Goal: Information Seeking & Learning: Learn about a topic

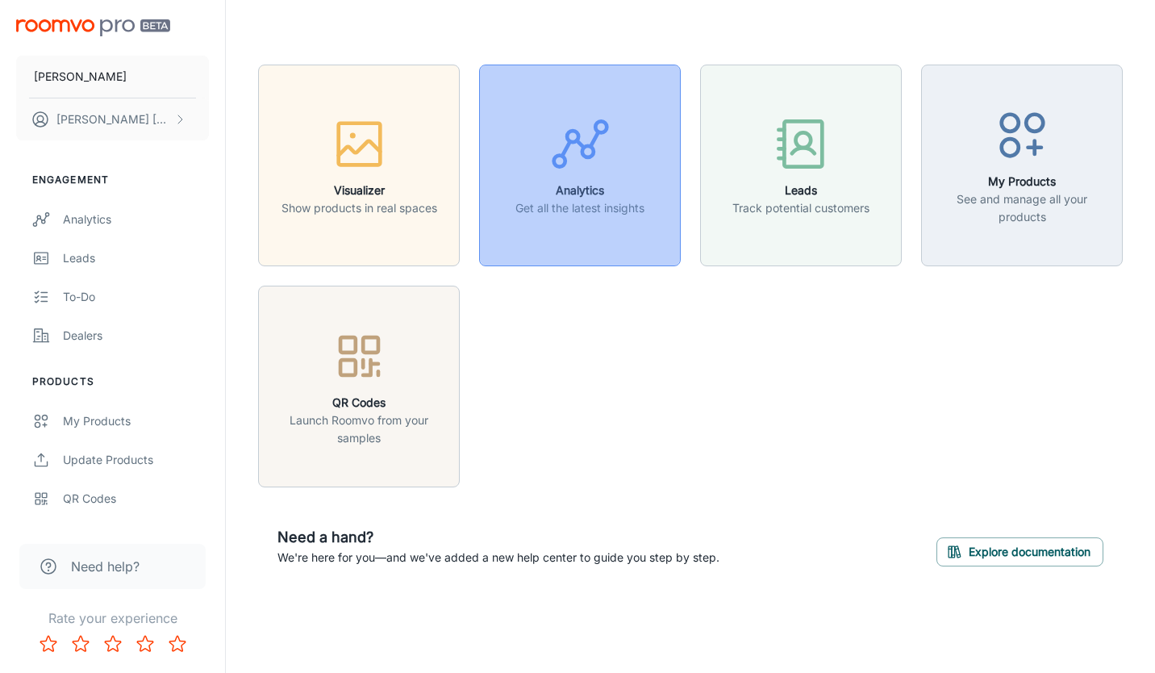
click at [612, 219] on button "Analytics Get all the latest insights" at bounding box center [580, 166] width 202 height 202
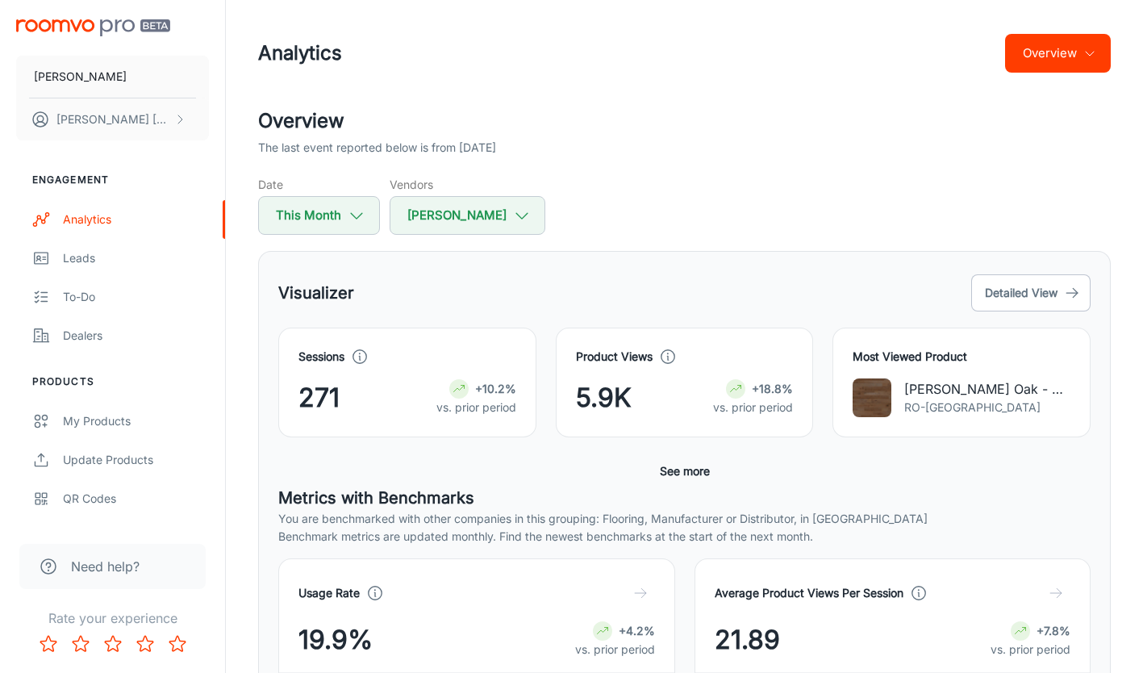
click at [1054, 55] on button "Overview" at bounding box center [1058, 53] width 106 height 39
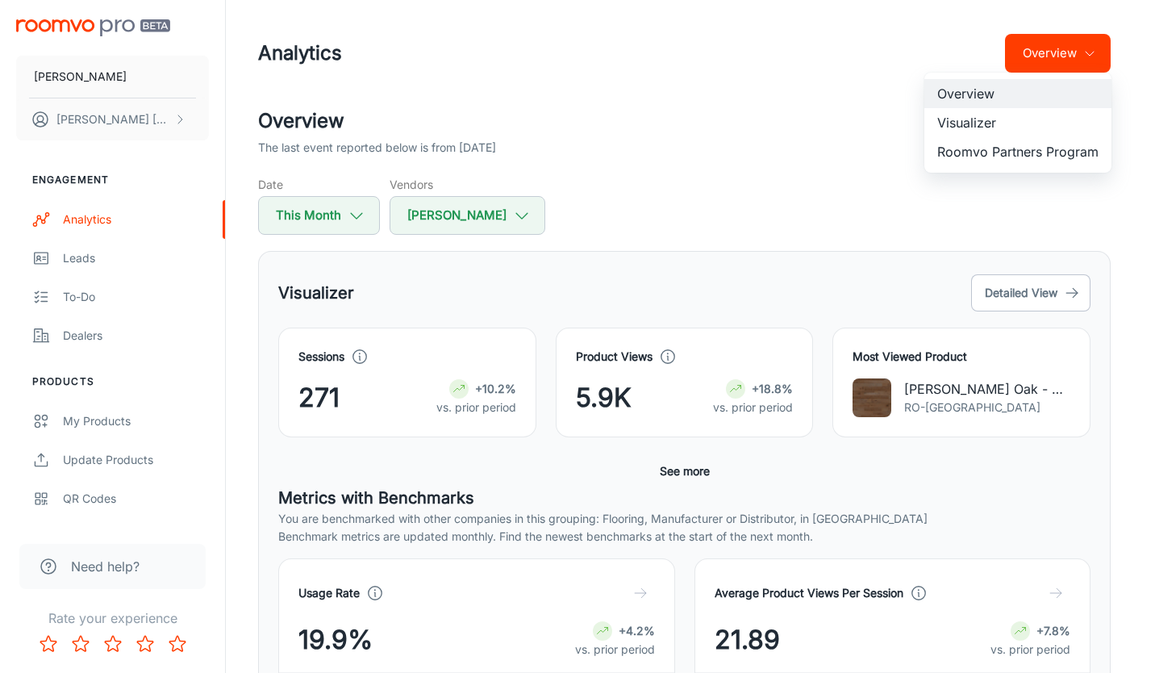
click at [996, 119] on li "Visualizer" at bounding box center [1017, 122] width 187 height 29
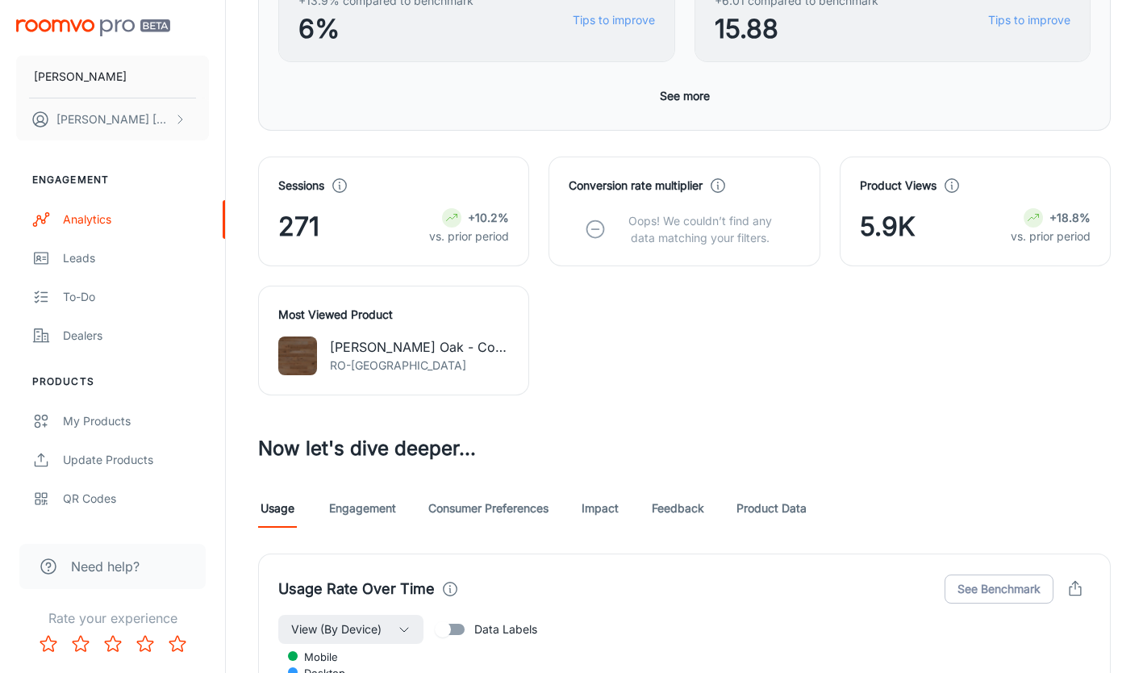
scroll to position [484, 0]
click at [776, 508] on link "Product Data" at bounding box center [771, 507] width 70 height 39
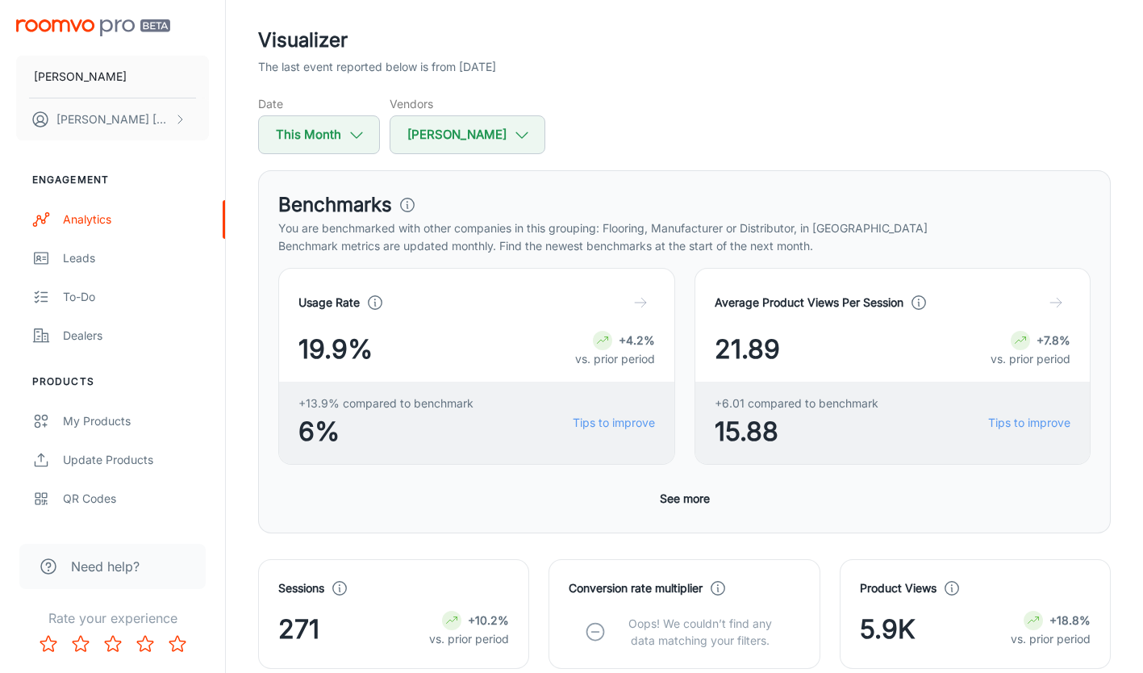
scroll to position [161, 0]
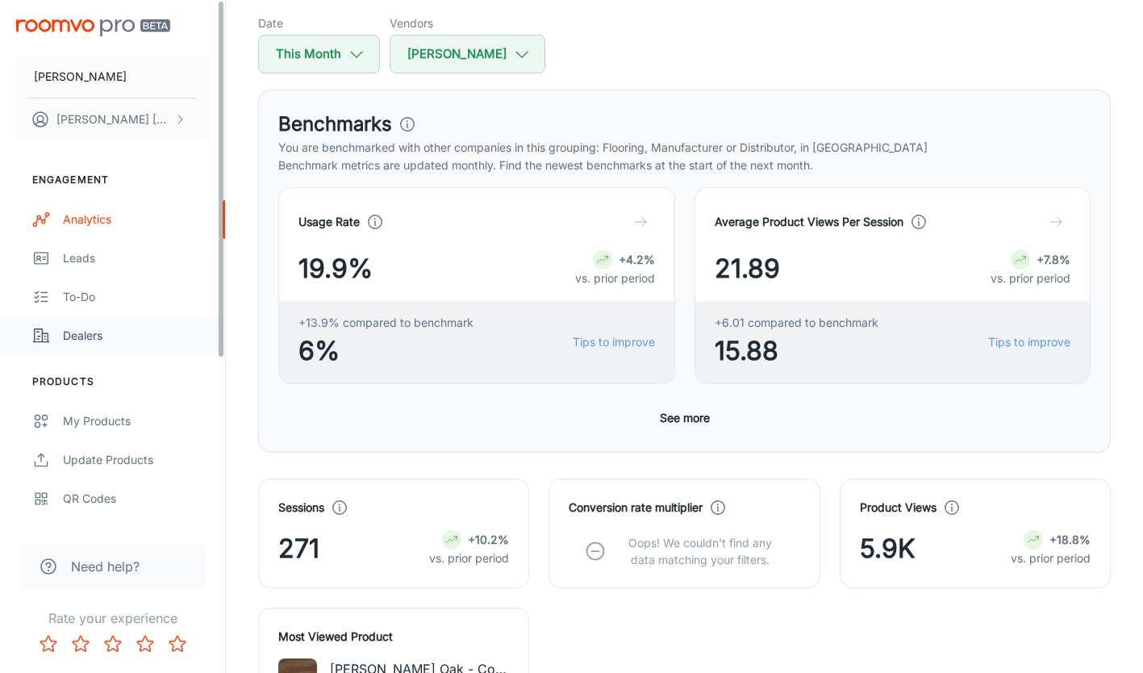
click at [98, 340] on div "Dealers" at bounding box center [136, 336] width 146 height 18
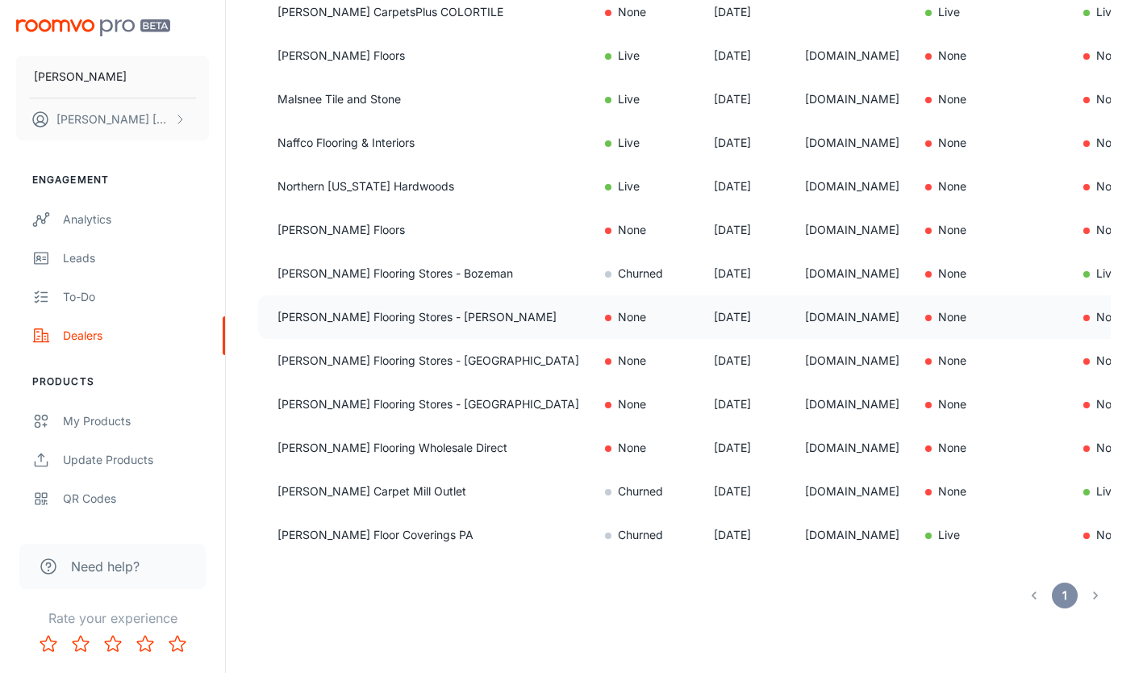
scroll to position [596, 0]
click at [1095, 597] on li "pagination navigation" at bounding box center [1095, 595] width 31 height 26
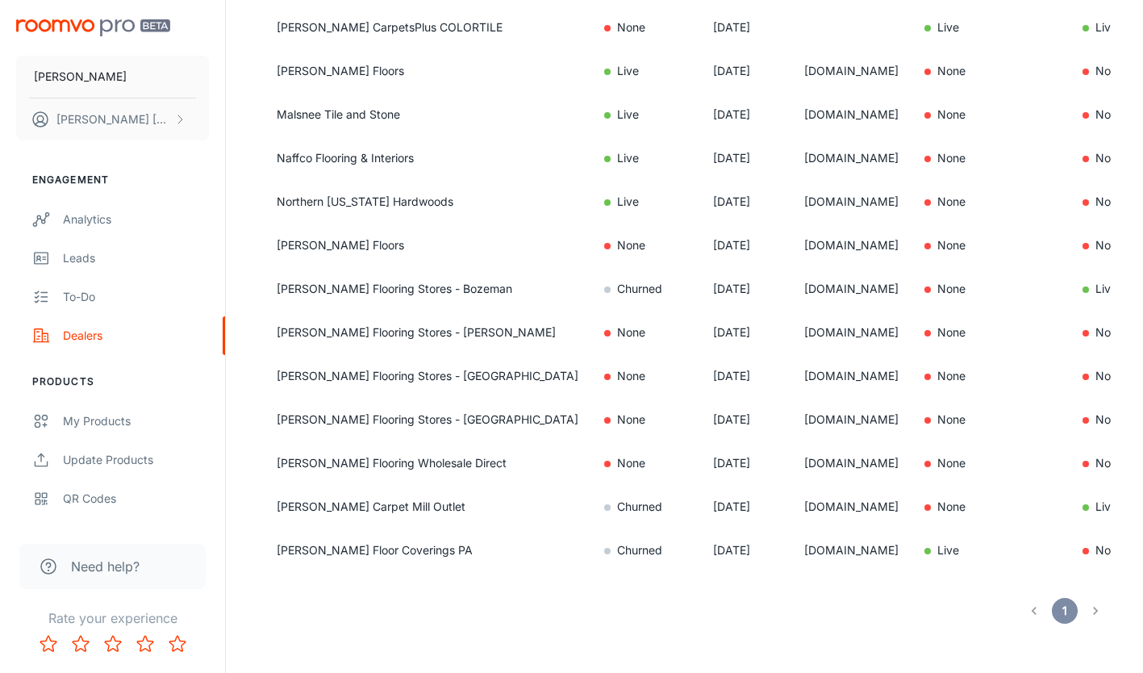
scroll to position [0, 0]
click at [75, 261] on div "Leads" at bounding box center [136, 258] width 146 height 18
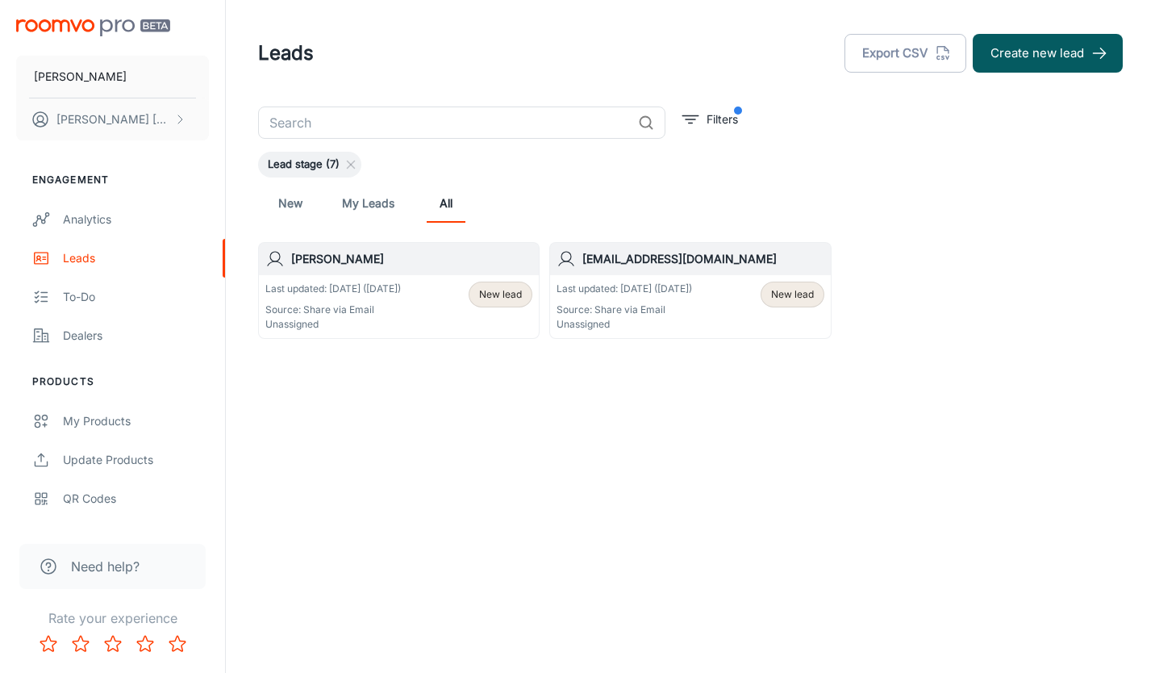
click at [299, 171] on span "Lead stage (7)" at bounding box center [303, 164] width 91 height 16
click at [293, 211] on link "New" at bounding box center [290, 203] width 39 height 39
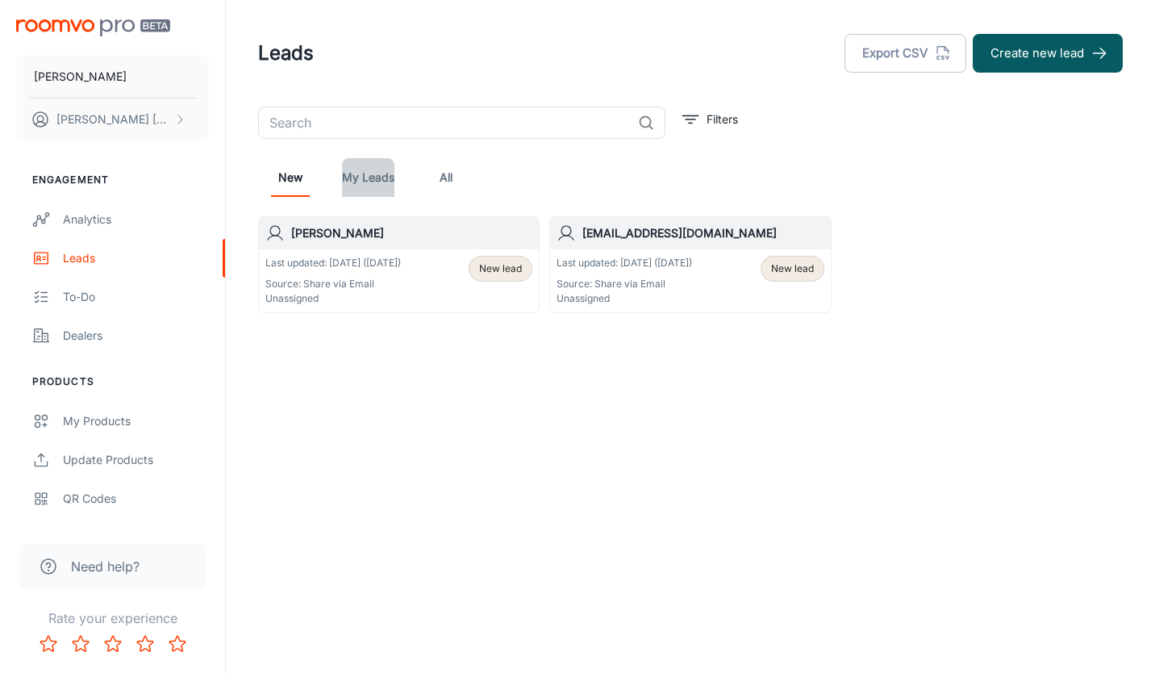
click at [354, 180] on link "My Leads" at bounding box center [368, 177] width 52 height 39
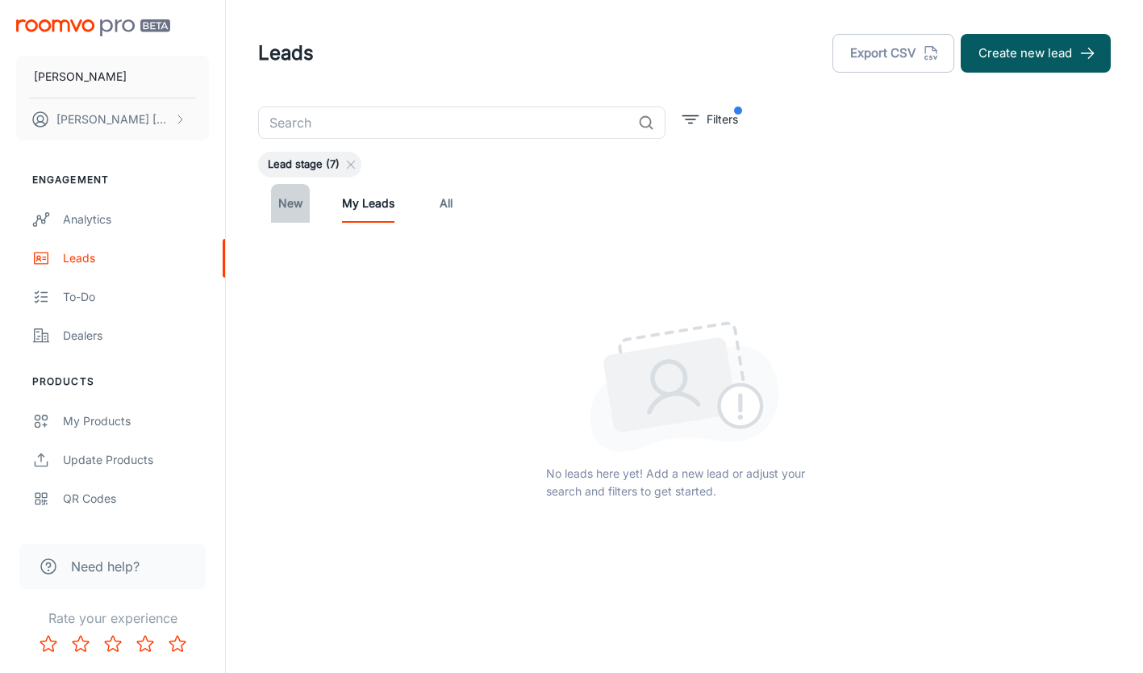
click at [301, 210] on link "New" at bounding box center [290, 203] width 39 height 39
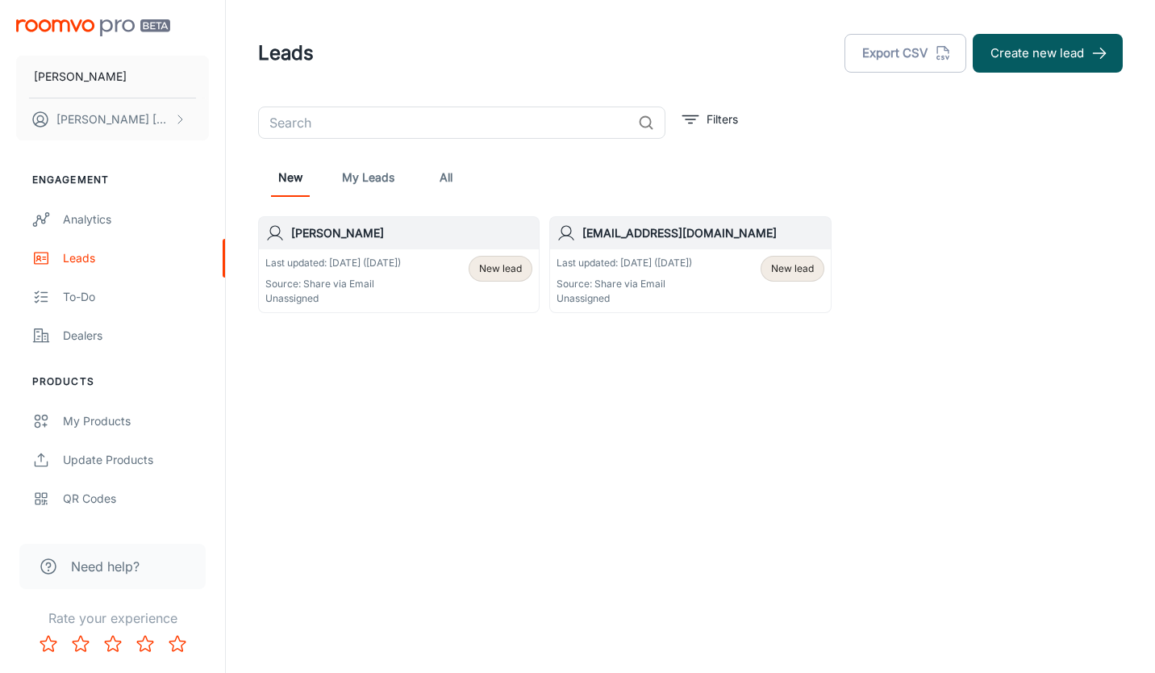
click at [442, 176] on link "All" at bounding box center [446, 177] width 39 height 39
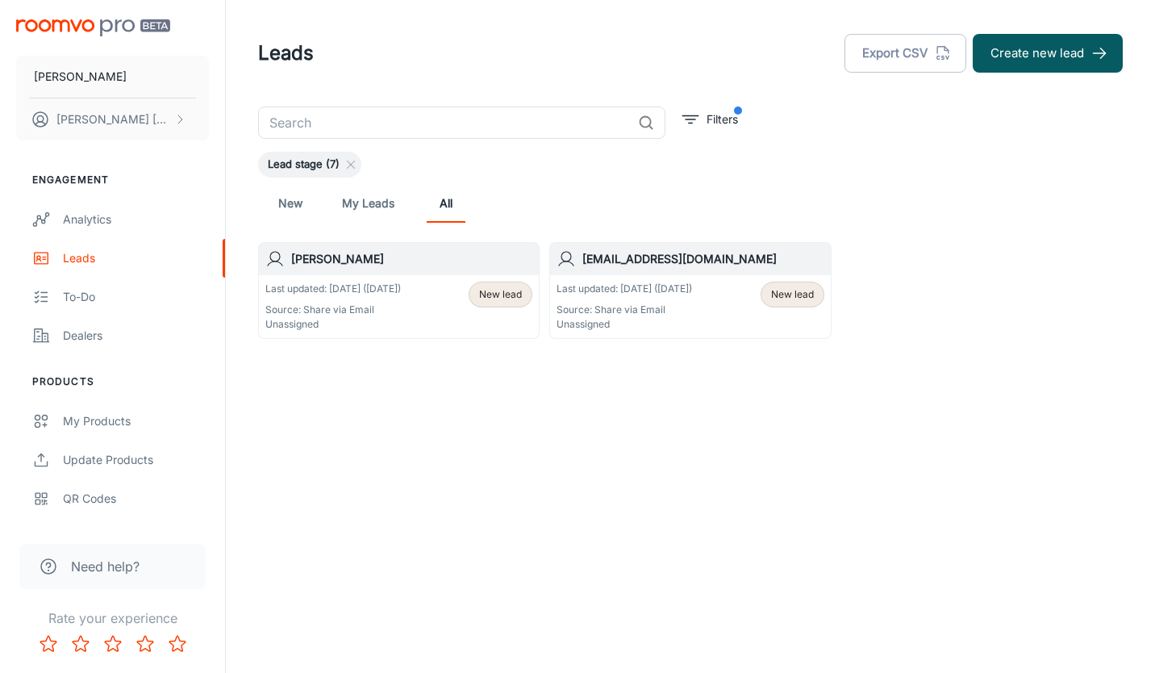
click at [357, 299] on div "Last updated: [DATE] ([DATE]) Source: Share via Email Unassigned" at bounding box center [333, 307] width 136 height 50
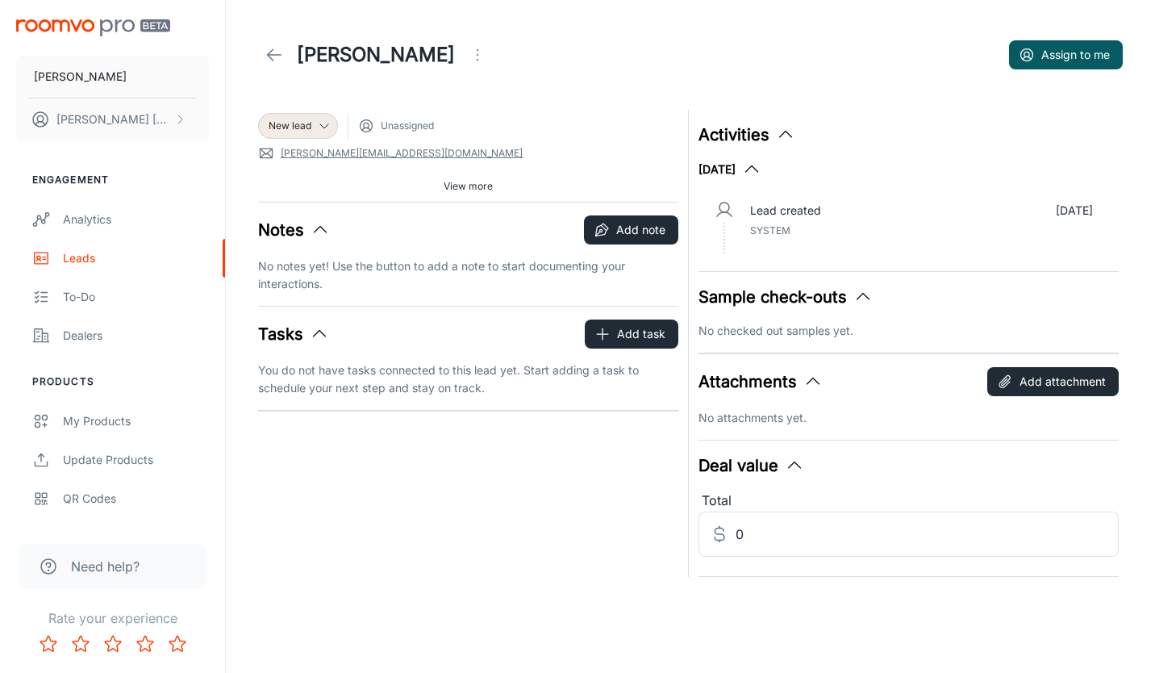
click at [458, 182] on span "View more" at bounding box center [468, 186] width 49 height 15
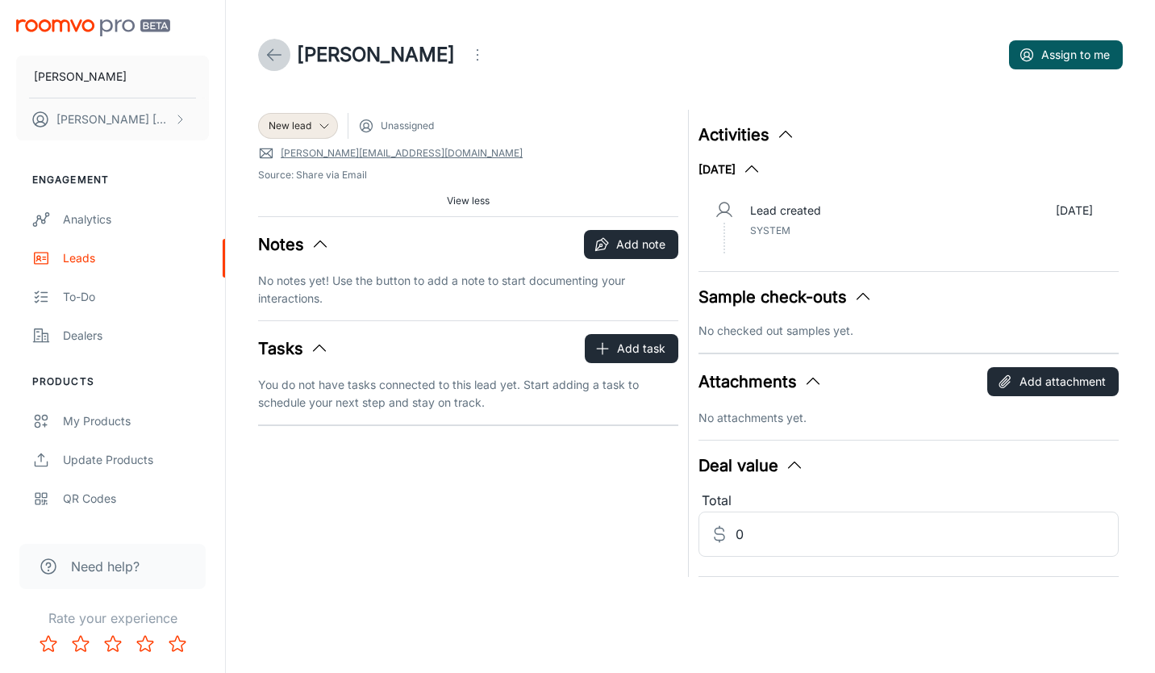
click at [276, 55] on line at bounding box center [275, 55] width 14 height 0
